Goal: Information Seeking & Learning: Learn about a topic

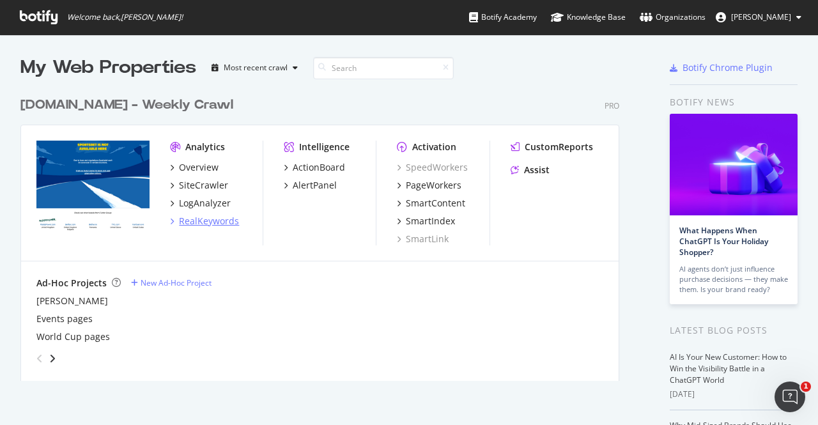
click at [207, 222] on div "RealKeywords" at bounding box center [209, 221] width 60 height 13
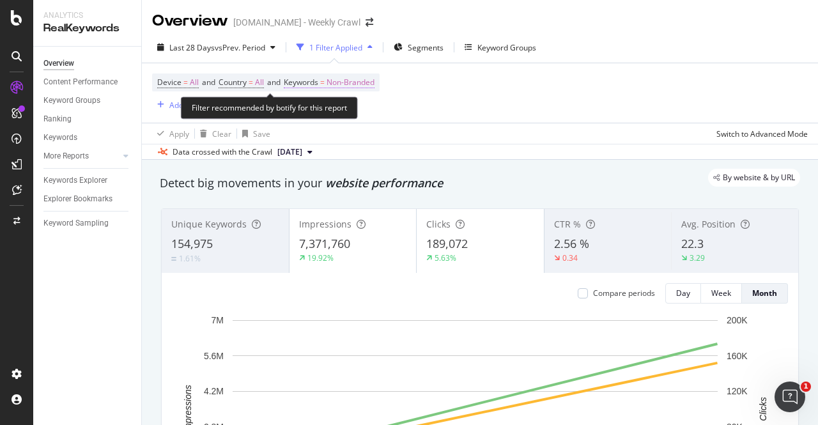
click at [353, 81] on span "Non-Branded" at bounding box center [350, 82] width 48 height 18
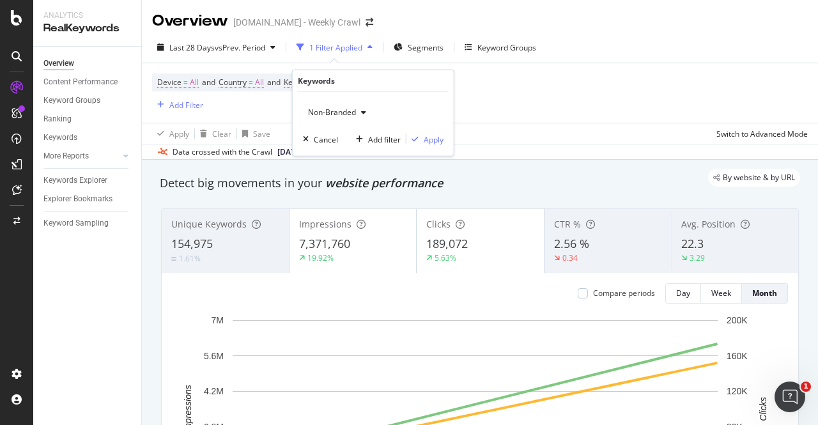
click at [351, 109] on span "Non-Branded" at bounding box center [329, 112] width 53 height 11
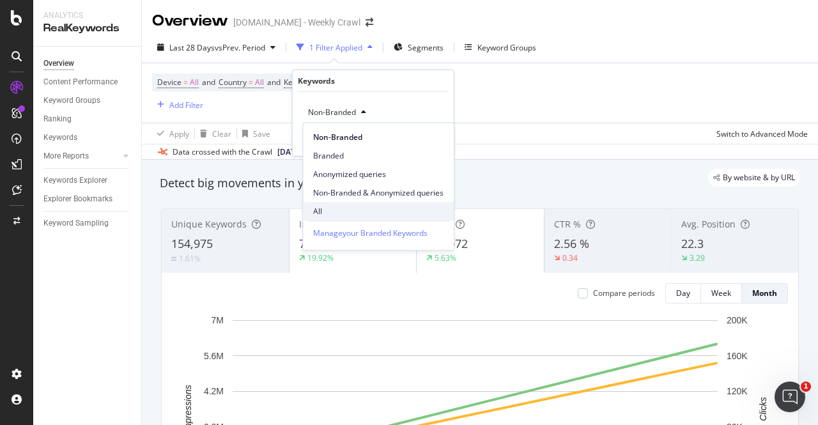
click at [330, 207] on span "All" at bounding box center [378, 211] width 130 height 11
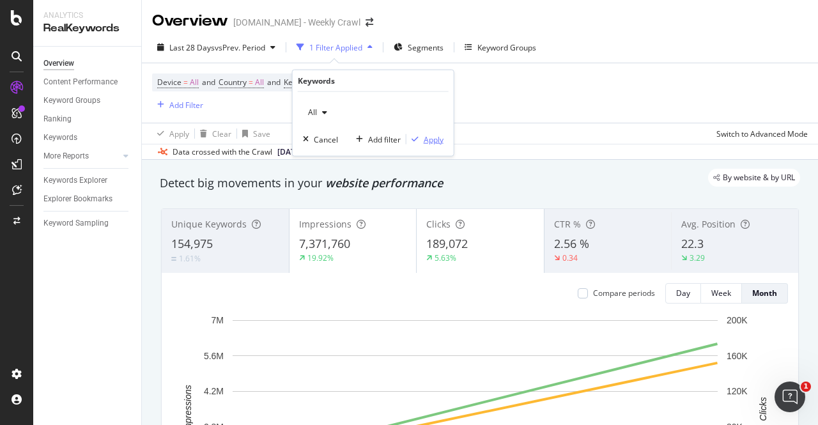
click at [417, 133] on div "Apply" at bounding box center [424, 138] width 37 height 11
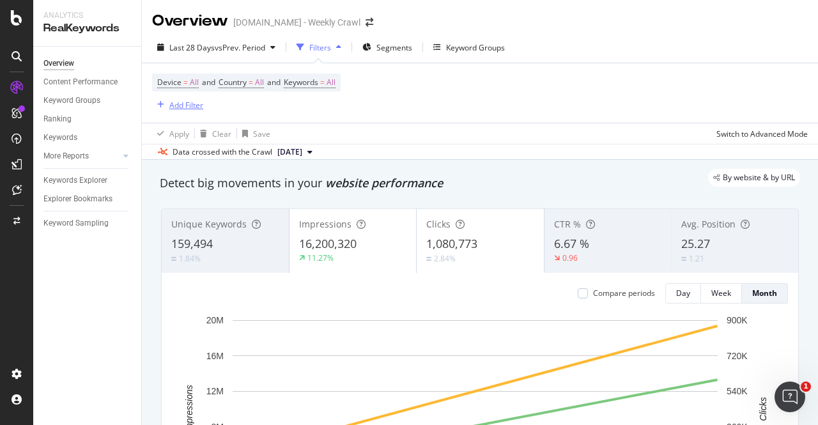
click at [193, 104] on div "Add Filter" at bounding box center [186, 105] width 34 height 11
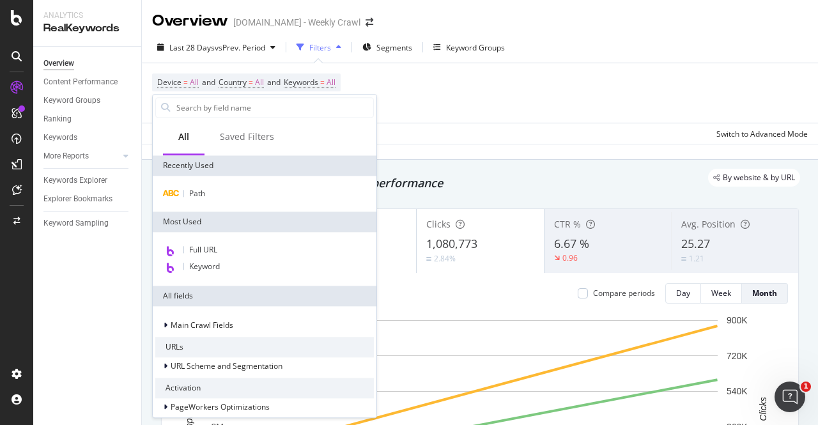
click at [224, 201] on div "Path" at bounding box center [265, 194] width 224 height 36
click at [190, 192] on span "Path" at bounding box center [197, 193] width 16 height 11
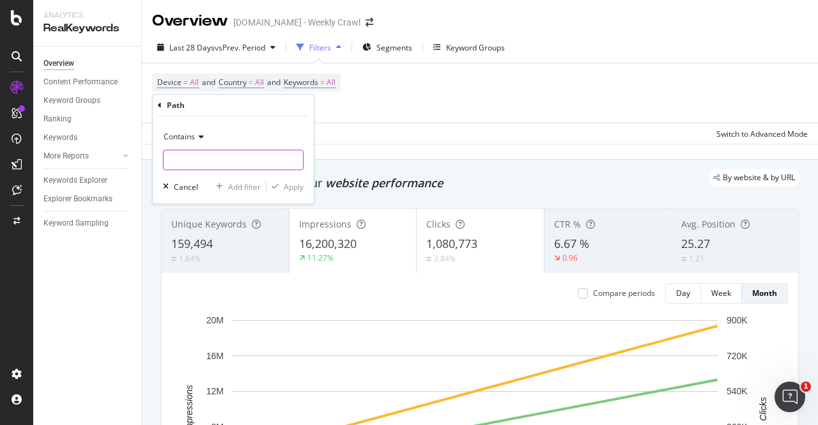
click at [247, 153] on input "text" at bounding box center [233, 159] width 139 height 20
type input "huddle"
click at [297, 191] on div "Apply" at bounding box center [294, 186] width 20 height 11
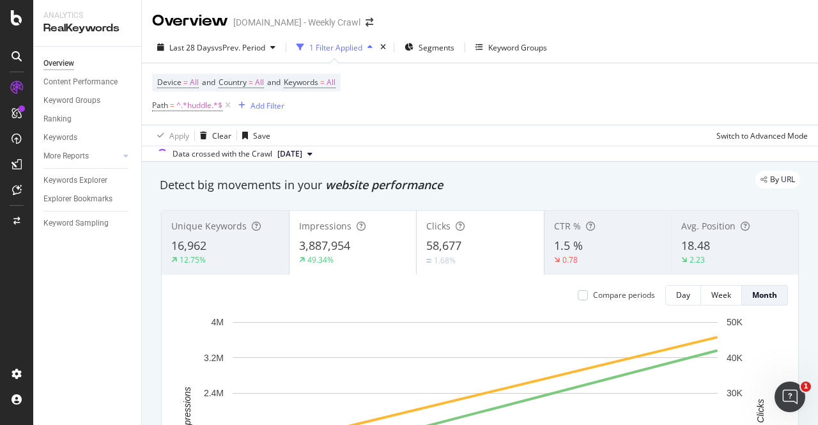
click at [326, 196] on div "Detect big movements in your website performance" at bounding box center [479, 185] width 653 height 29
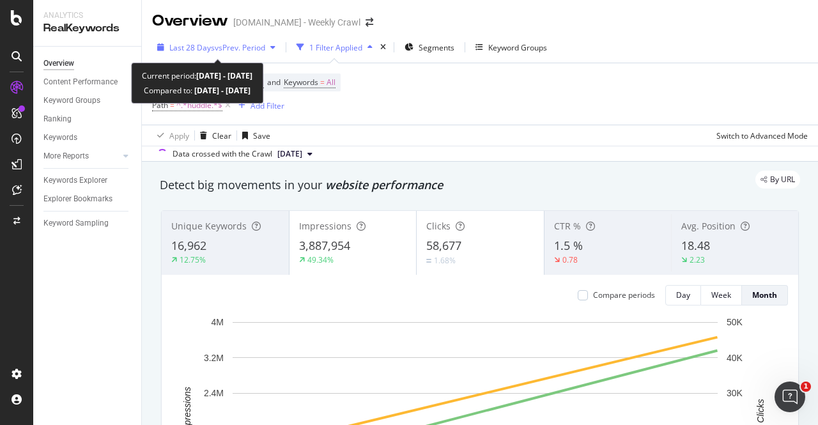
click at [264, 49] on span "vs Prev. Period" at bounding box center [240, 47] width 50 height 11
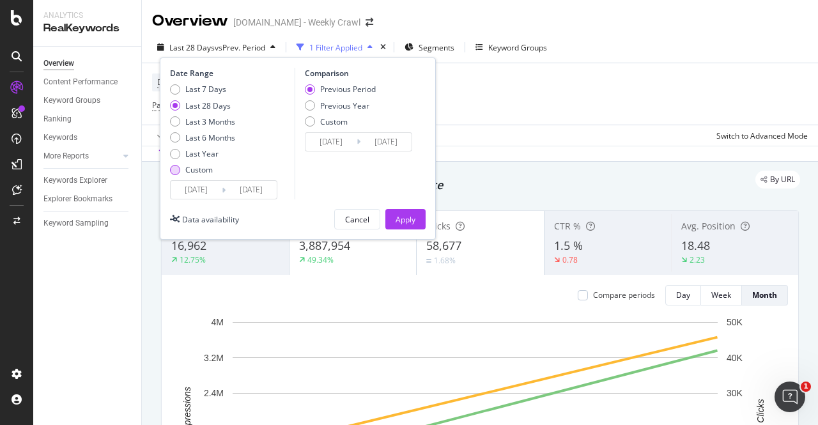
click at [189, 169] on div "Custom" at bounding box center [198, 169] width 27 height 11
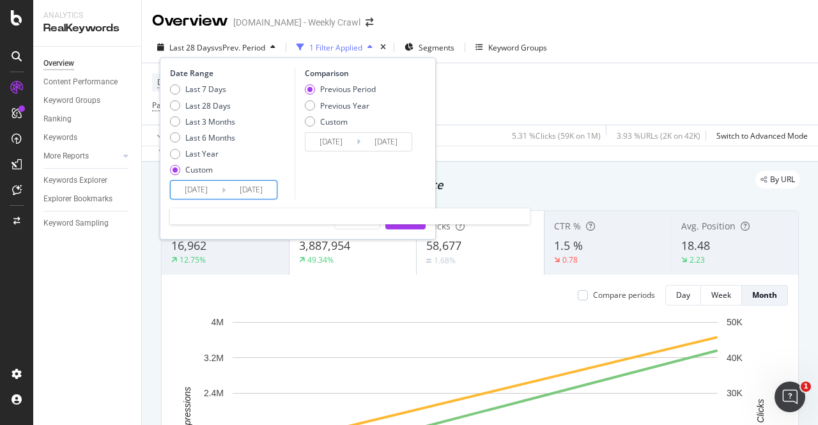
click at [207, 188] on input "[DATE]" at bounding box center [196, 190] width 51 height 18
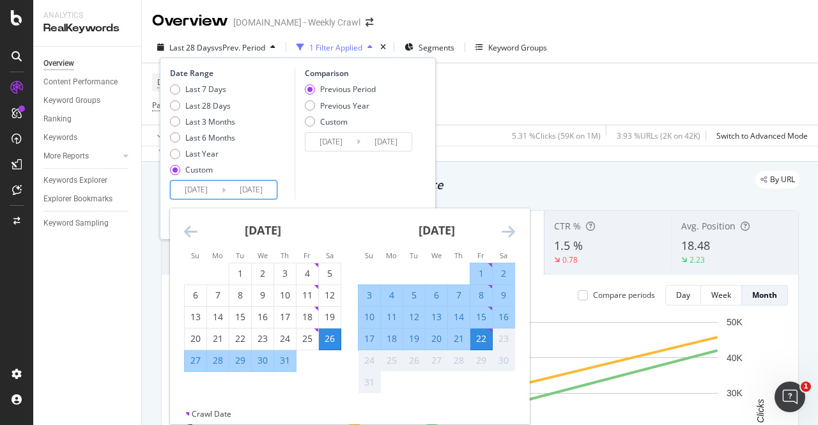
click at [184, 231] on icon "Move backward to switch to the previous month." at bounding box center [190, 231] width 13 height 15
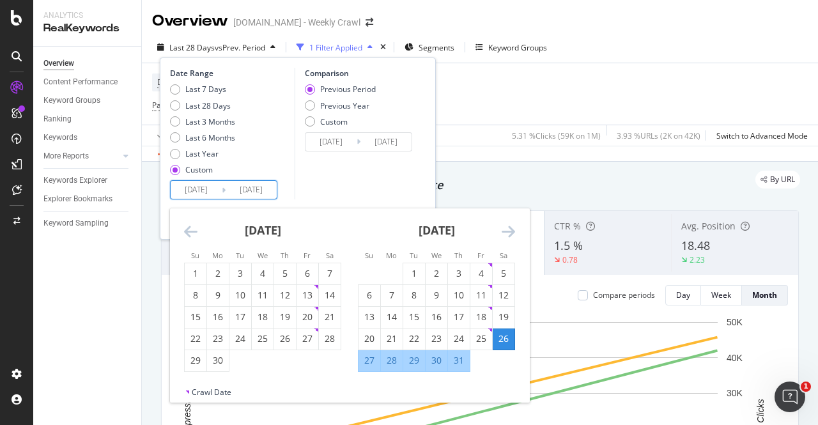
click at [184, 231] on icon "Move backward to switch to the previous month." at bounding box center [190, 231] width 13 height 15
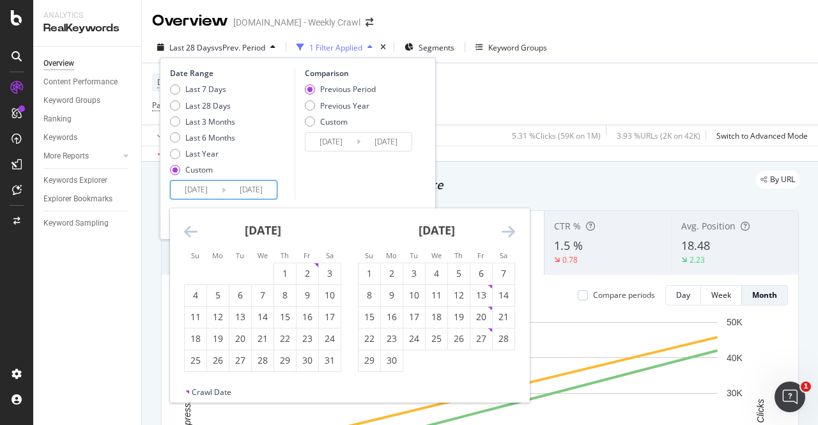
click at [190, 232] on icon "Move backward to switch to the previous month." at bounding box center [190, 231] width 13 height 15
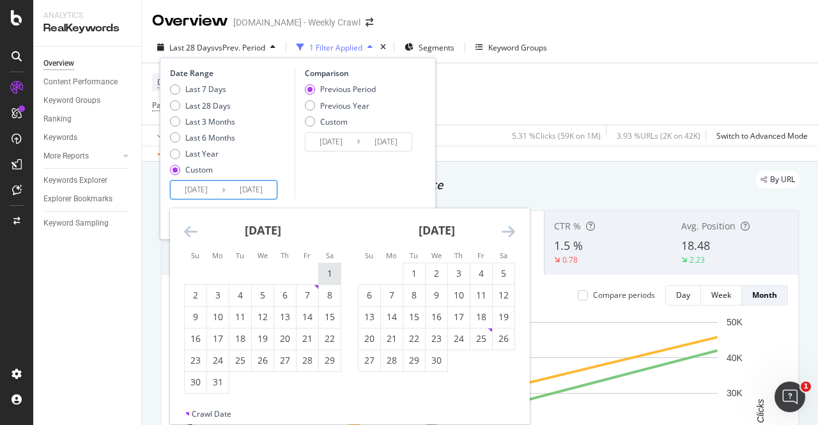
click at [329, 271] on div "1" at bounding box center [330, 273] width 22 height 13
type input "[DATE]"
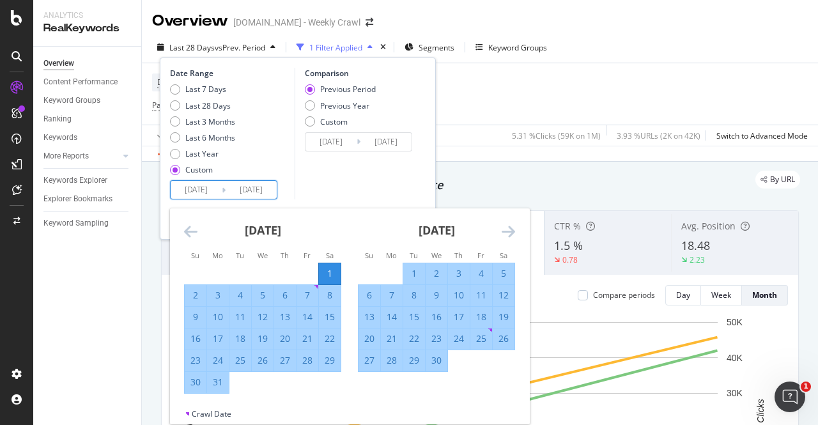
click at [506, 228] on icon "Move forward to switch to the next month." at bounding box center [507, 231] width 13 height 15
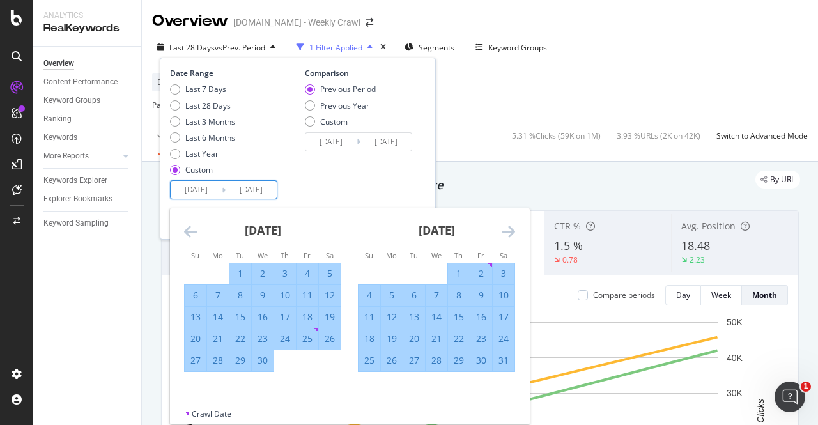
click at [506, 228] on icon "Move forward to switch to the next month." at bounding box center [507, 231] width 13 height 15
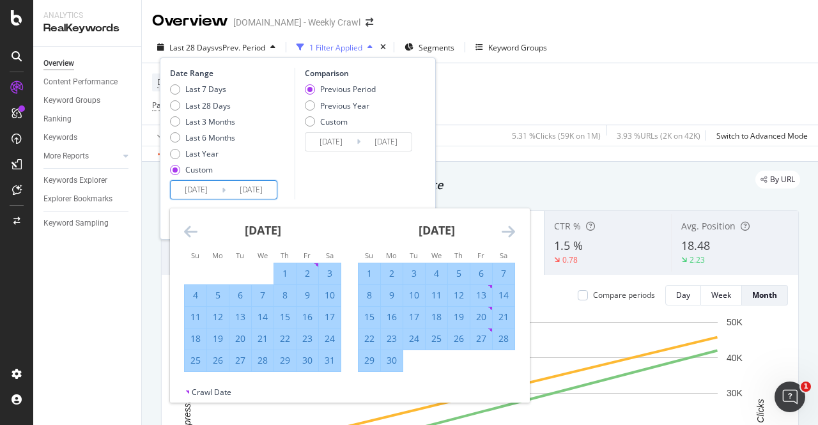
click at [506, 228] on icon "Move forward to switch to the next month." at bounding box center [507, 231] width 13 height 15
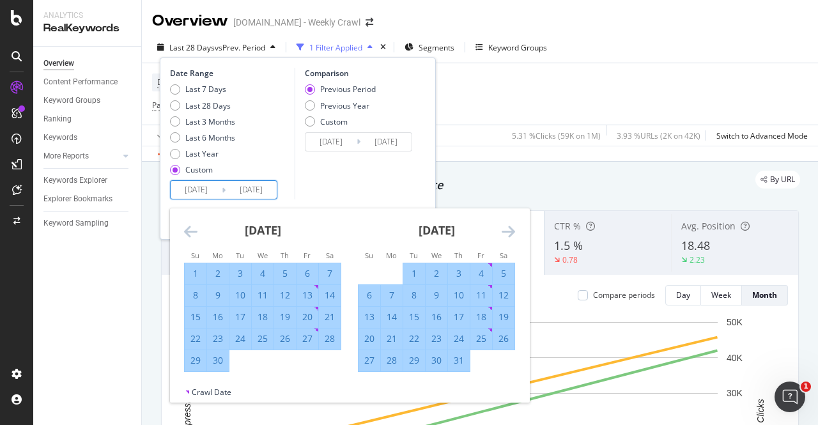
click at [506, 228] on icon "Move forward to switch to the next month." at bounding box center [507, 231] width 13 height 15
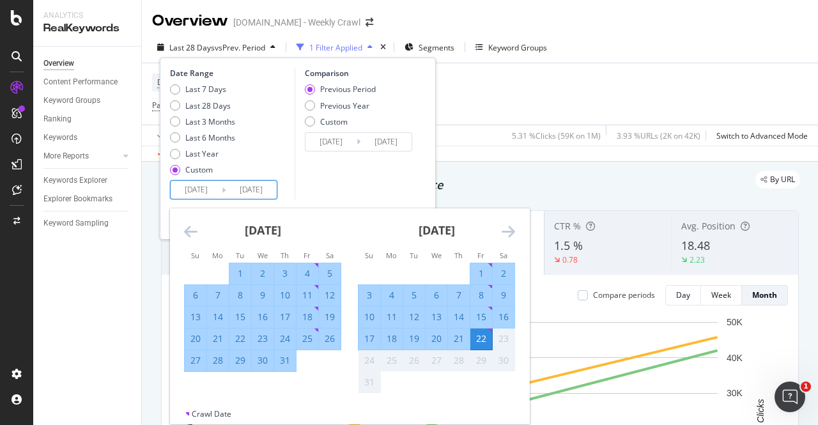
click at [506, 228] on icon "Move forward to switch to the next month." at bounding box center [507, 231] width 13 height 15
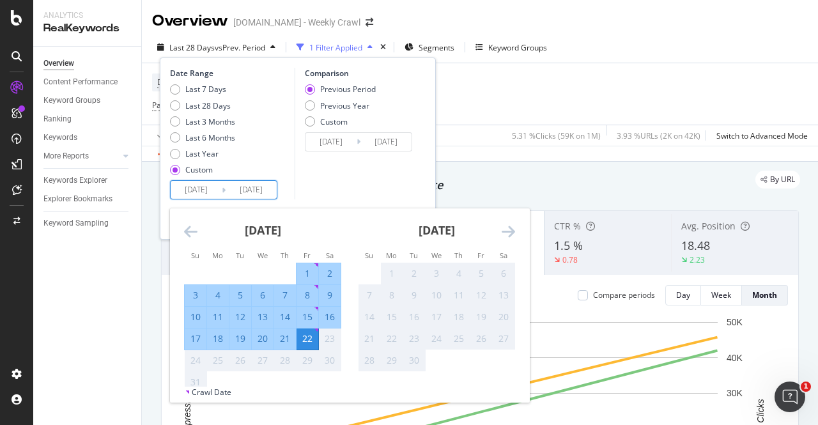
click at [393, 185] on div "Comparison Previous Period Previous Year Custom [DATE] Navigate forward to inte…" at bounding box center [354, 134] width 121 height 132
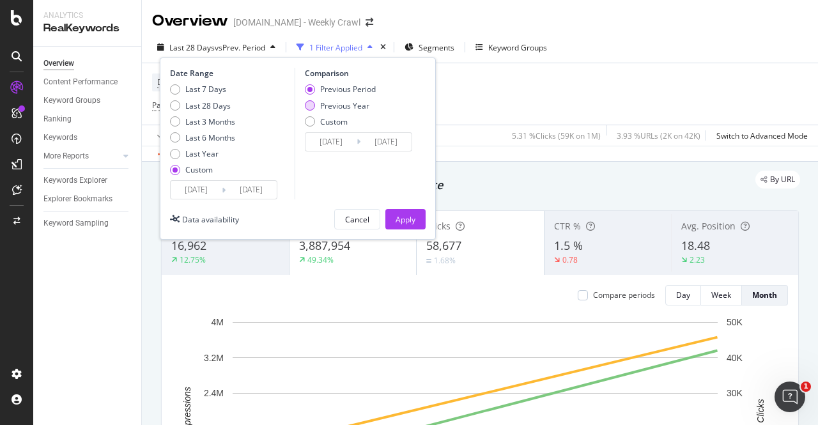
click at [318, 103] on div "Previous Year" at bounding box center [340, 105] width 71 height 11
type input "[DATE]"
click at [400, 217] on div "Apply" at bounding box center [405, 219] width 20 height 11
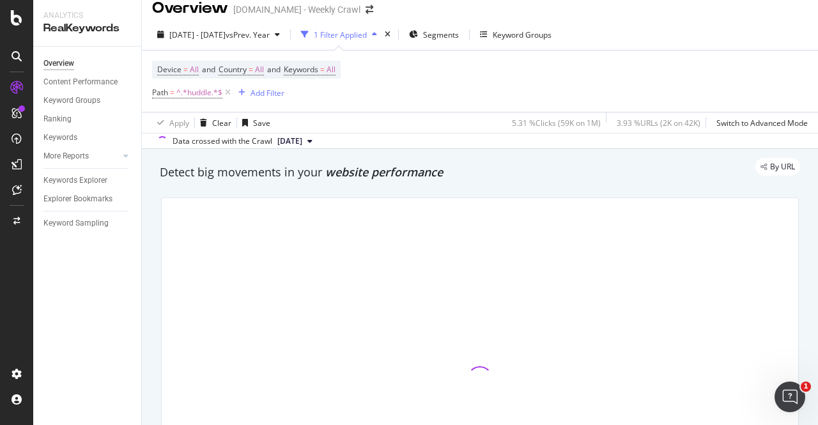
scroll to position [11, 0]
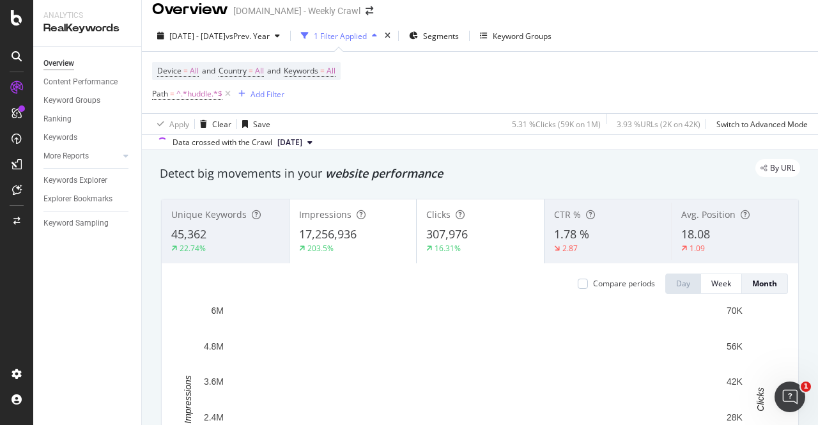
click at [788, 236] on div "Unique Keywords 45,362 22.74% Impressions 17,256,936 203.5% Clicks 307,976 16.3…" at bounding box center [479, 380] width 637 height 363
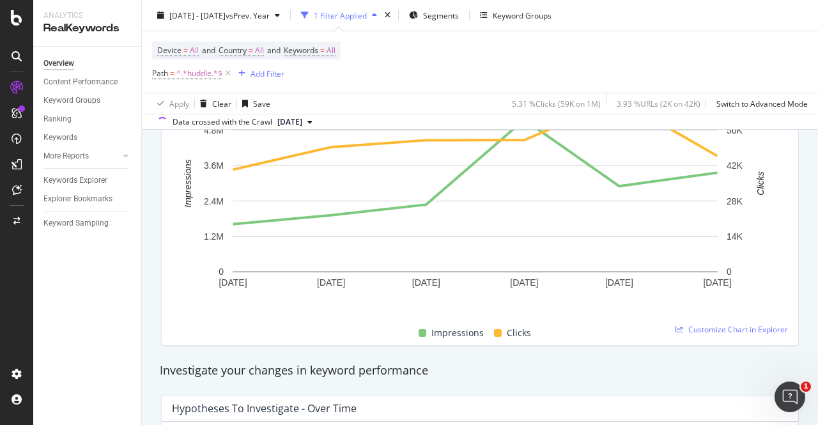
scroll to position [10, 0]
